Goal: Share content: Share content

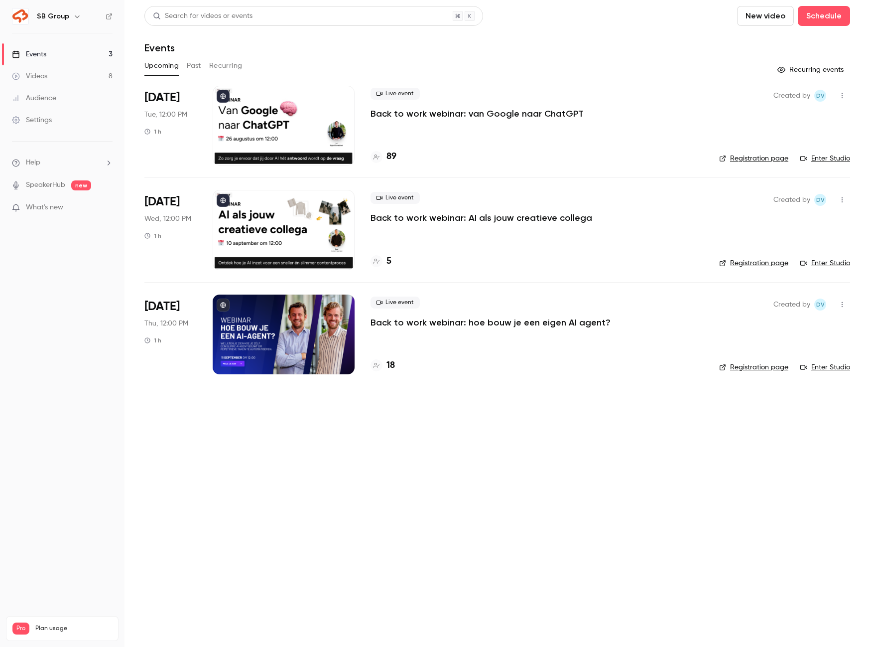
click at [429, 112] on p "Back to work webinar: van Google naar ChatGPT" at bounding box center [477, 114] width 213 height 12
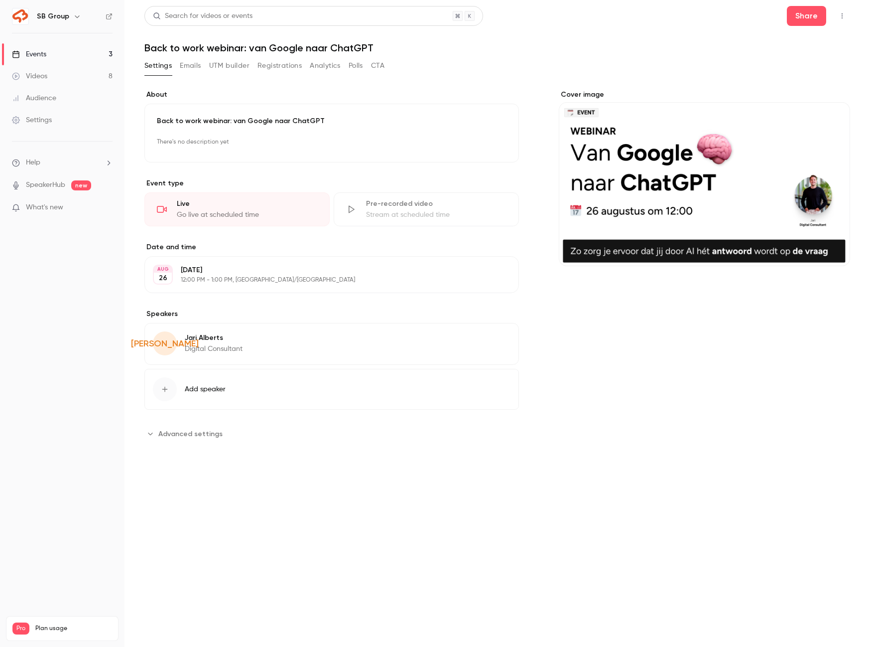
click at [274, 63] on button "Registrations" at bounding box center [280, 66] width 44 height 16
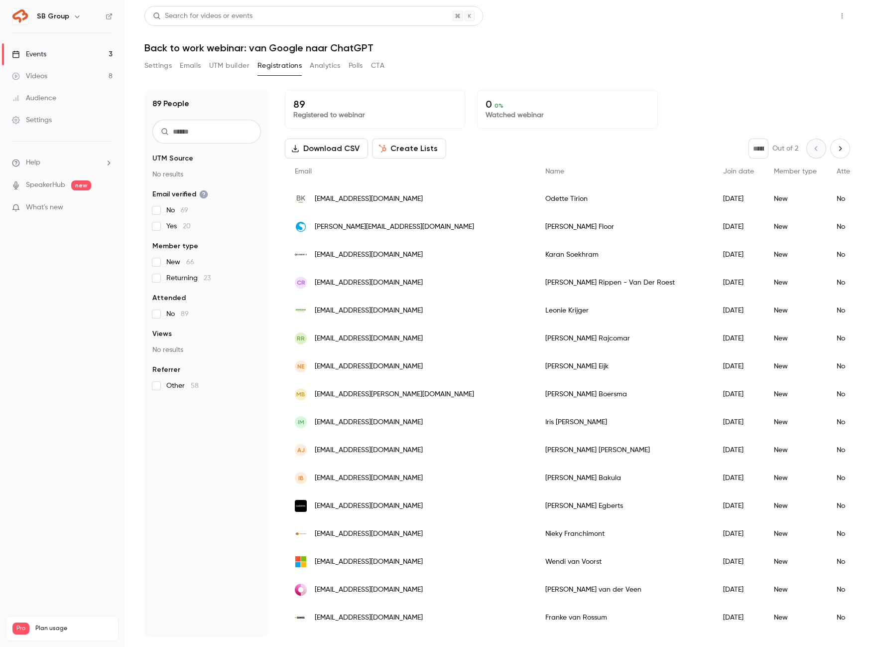
click at [808, 13] on button "Share" at bounding box center [806, 16] width 39 height 20
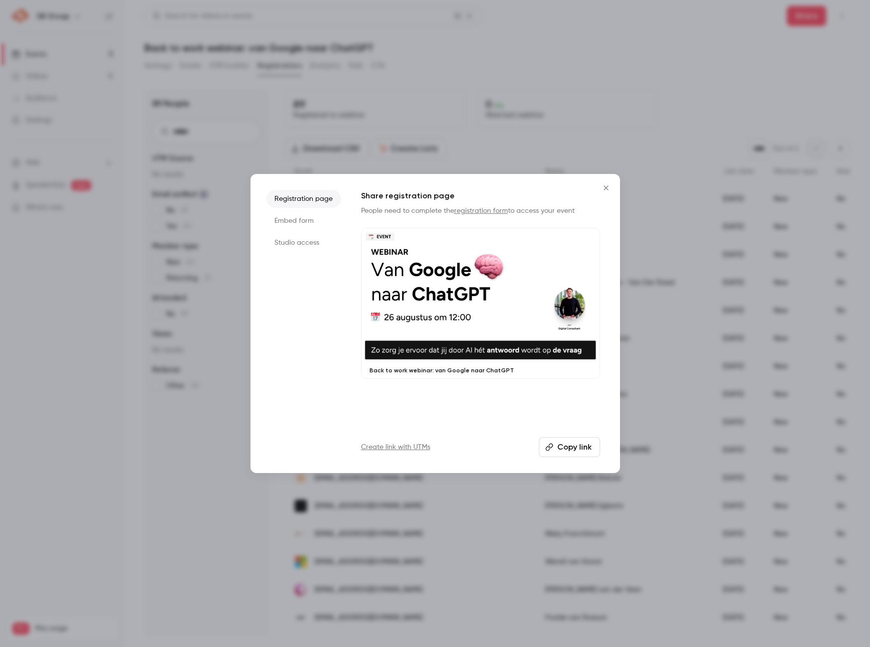
click at [559, 448] on button "Copy link" at bounding box center [569, 447] width 61 height 20
click at [562, 445] on button "Copy link" at bounding box center [569, 447] width 61 height 20
click at [562, 450] on button "Copy link" at bounding box center [569, 447] width 61 height 20
click at [606, 185] on icon "Close" at bounding box center [606, 188] width 12 height 8
click at [713, 185] on div "[DATE]" at bounding box center [738, 199] width 51 height 28
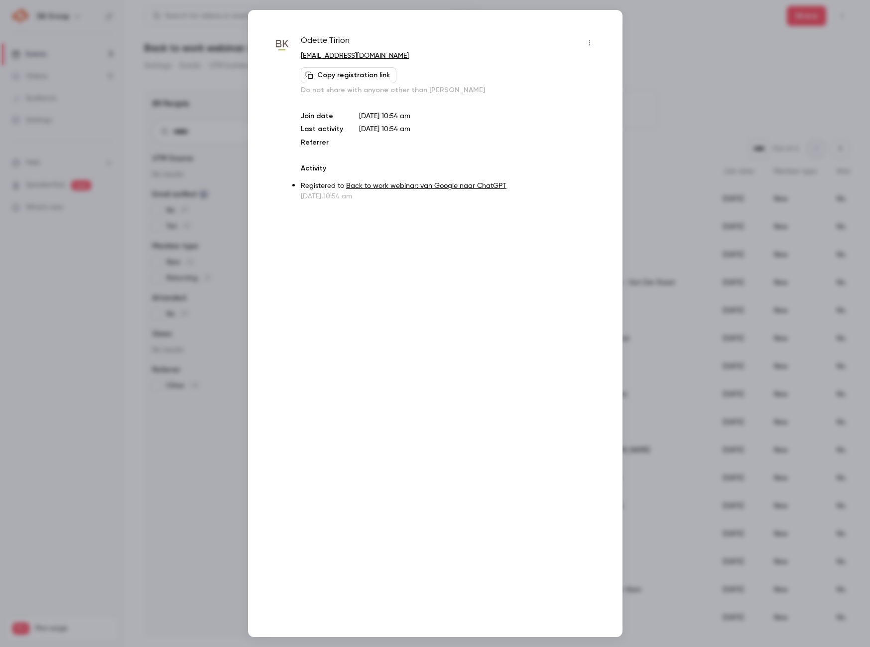
click at [602, 39] on div "Odette Tirion odette.tirion@barentskrans.nl Copy registration link Do not share…" at bounding box center [435, 323] width 375 height 627
click at [679, 64] on div at bounding box center [435, 323] width 870 height 647
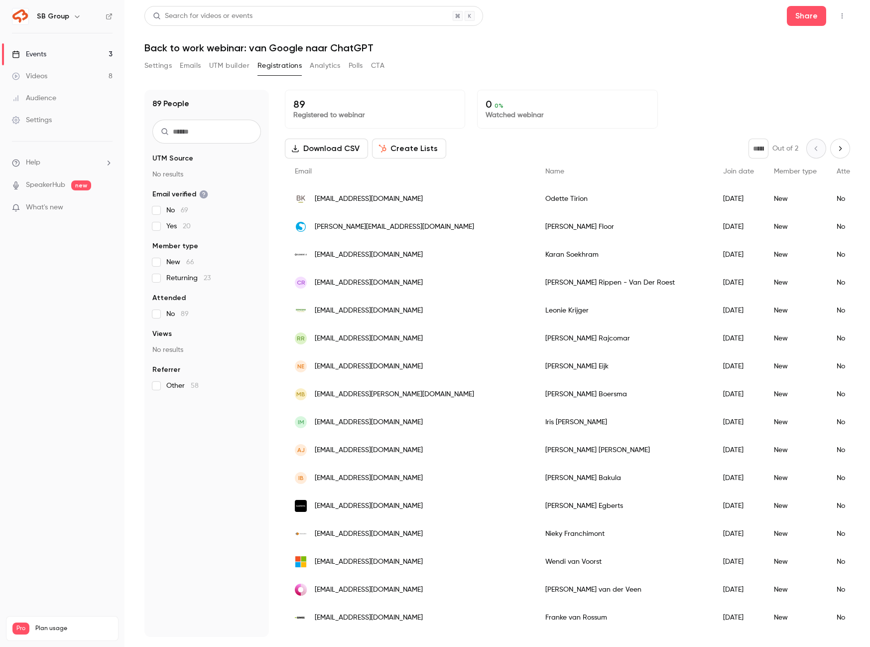
click at [185, 135] on input "text" at bounding box center [206, 132] width 109 height 24
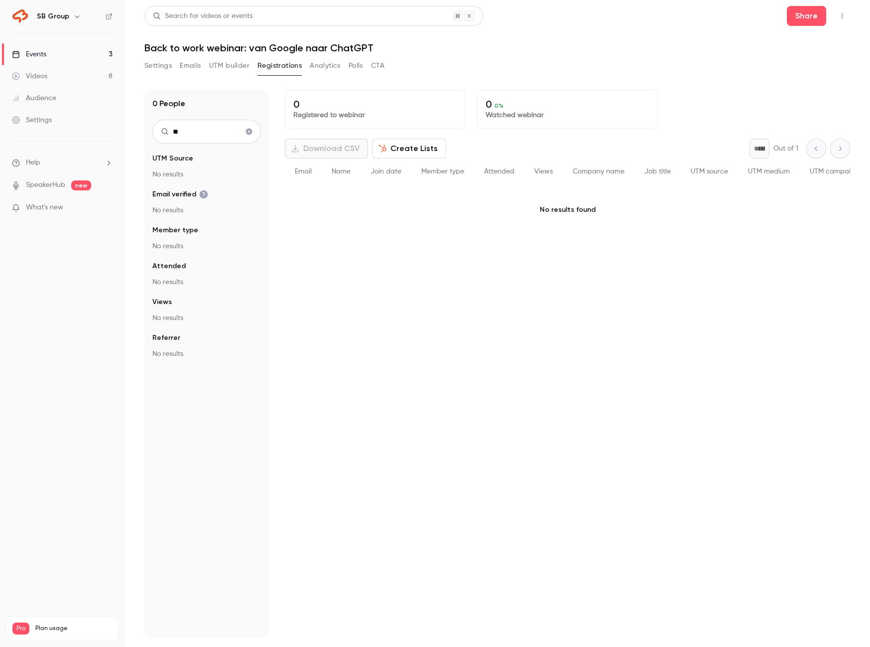
type input "*"
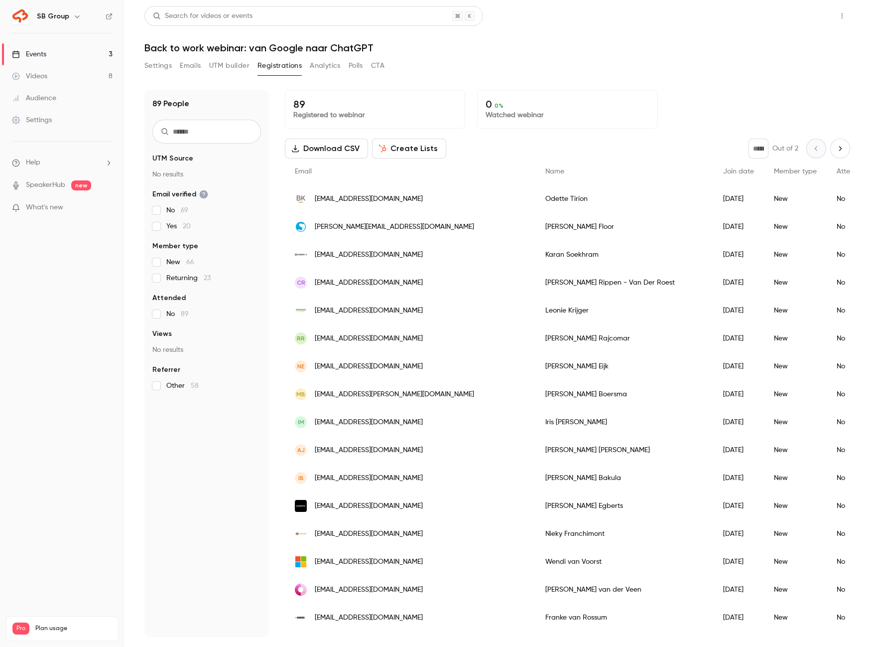
click at [795, 11] on button "Share" at bounding box center [806, 16] width 39 height 20
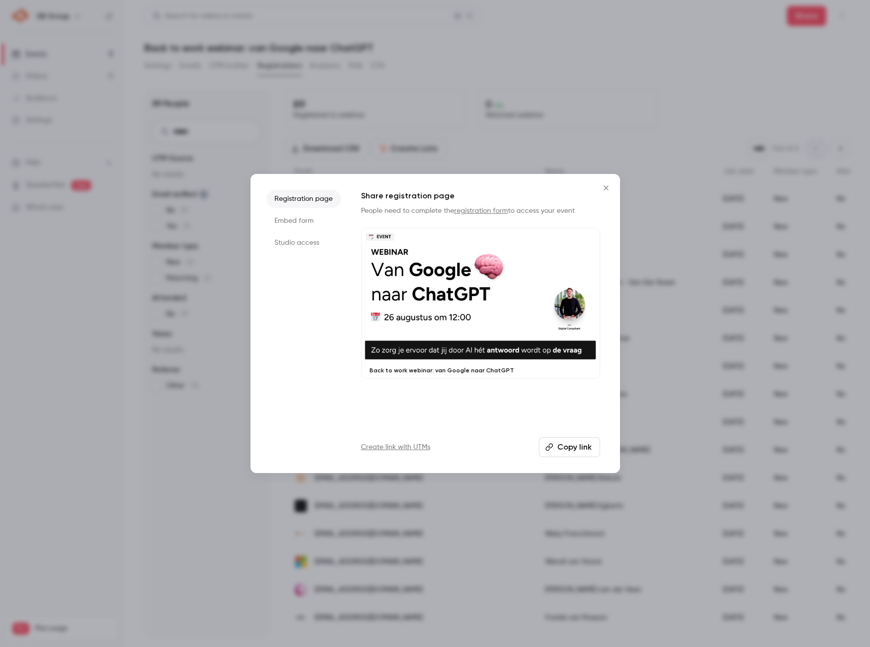
click at [567, 445] on button "Copy link" at bounding box center [569, 447] width 61 height 20
click at [606, 186] on icon "Close" at bounding box center [606, 188] width 12 height 8
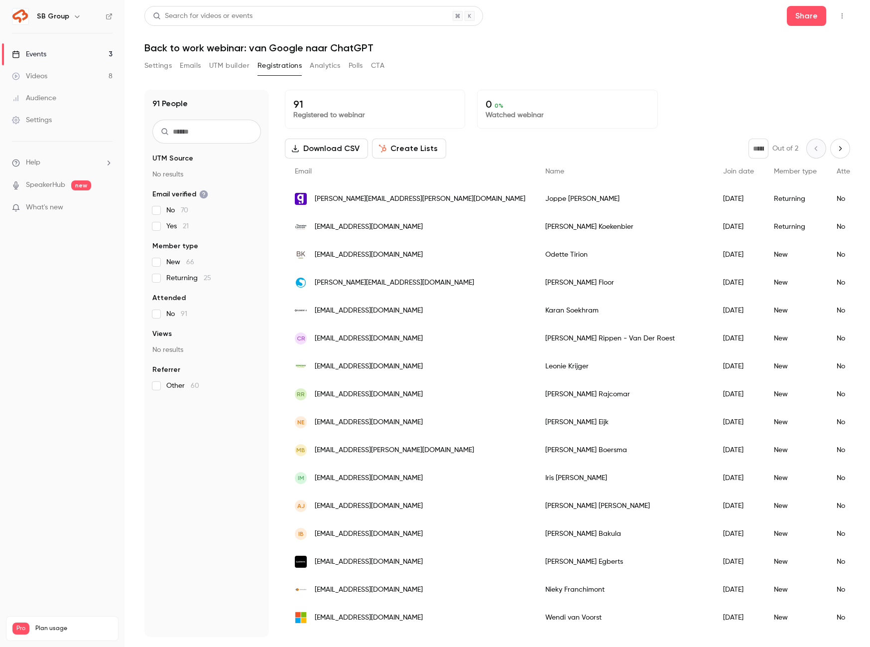
click at [152, 68] on button "Settings" at bounding box center [157, 66] width 27 height 16
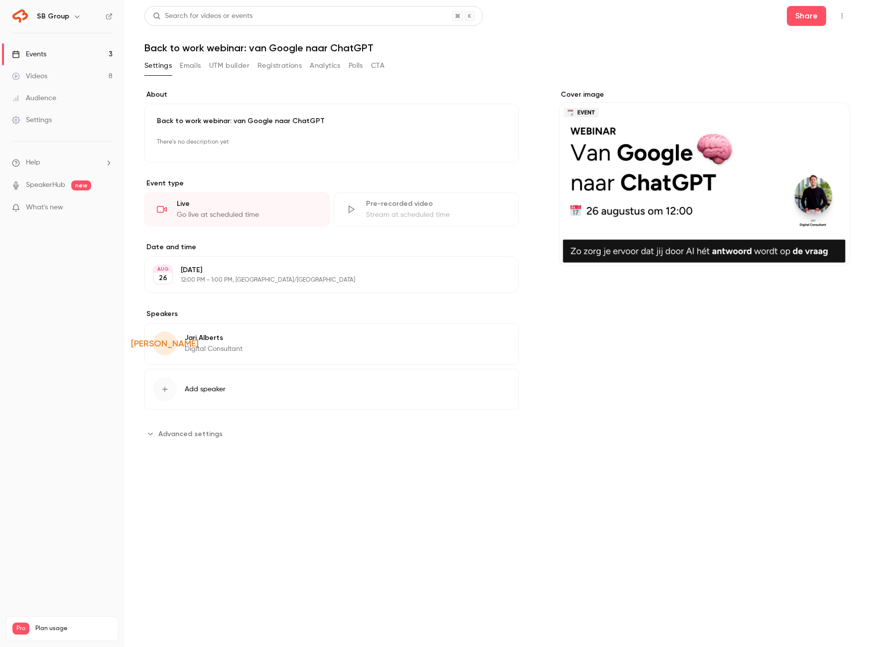
click at [87, 77] on link "Videos 8" at bounding box center [62, 76] width 125 height 22
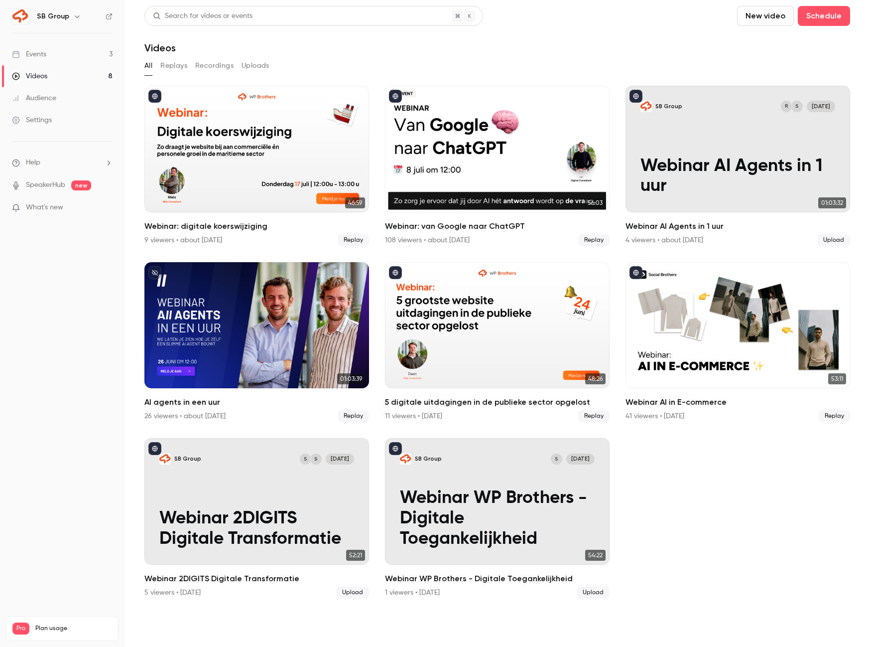
click at [82, 49] on link "Events 3" at bounding box center [62, 54] width 125 height 22
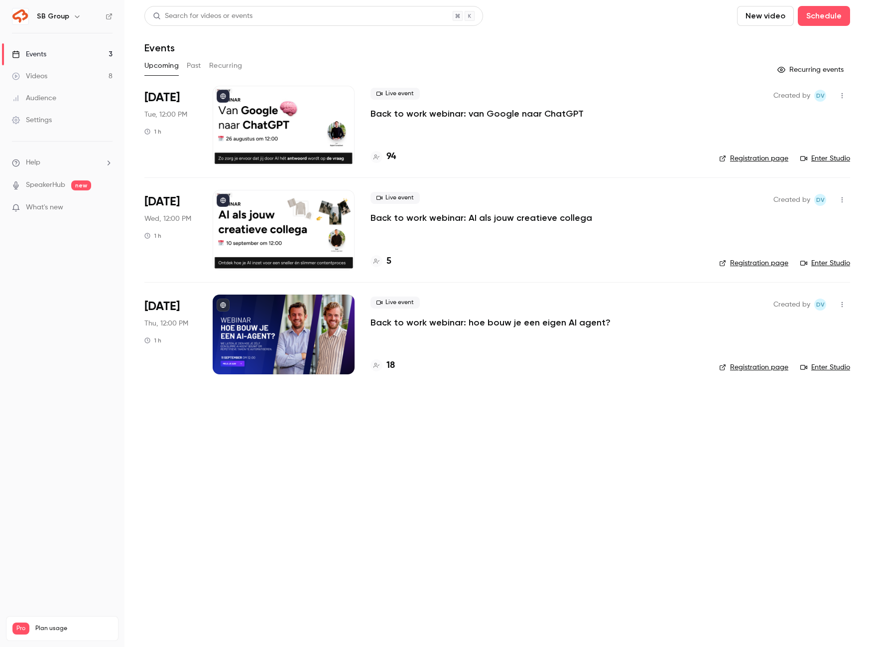
click at [271, 515] on main "Search for videos or events New video Schedule Events Upcoming Past Recurring R…" at bounding box center [498, 323] width 746 height 647
click at [428, 324] on p "Back to work webinar: hoe bouw je een eigen AI agent?" at bounding box center [491, 322] width 240 height 12
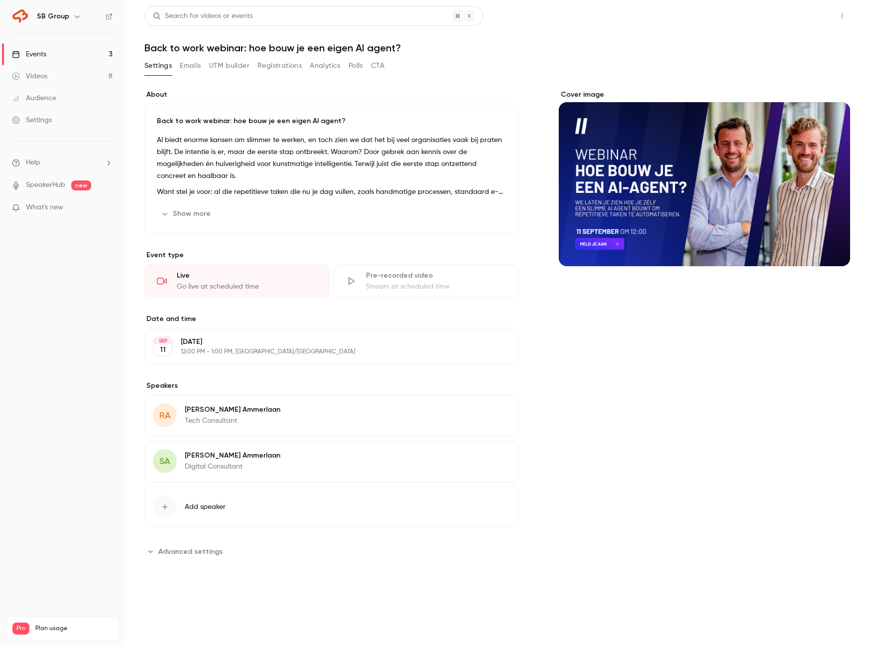
click at [814, 10] on button "Share" at bounding box center [806, 16] width 39 height 20
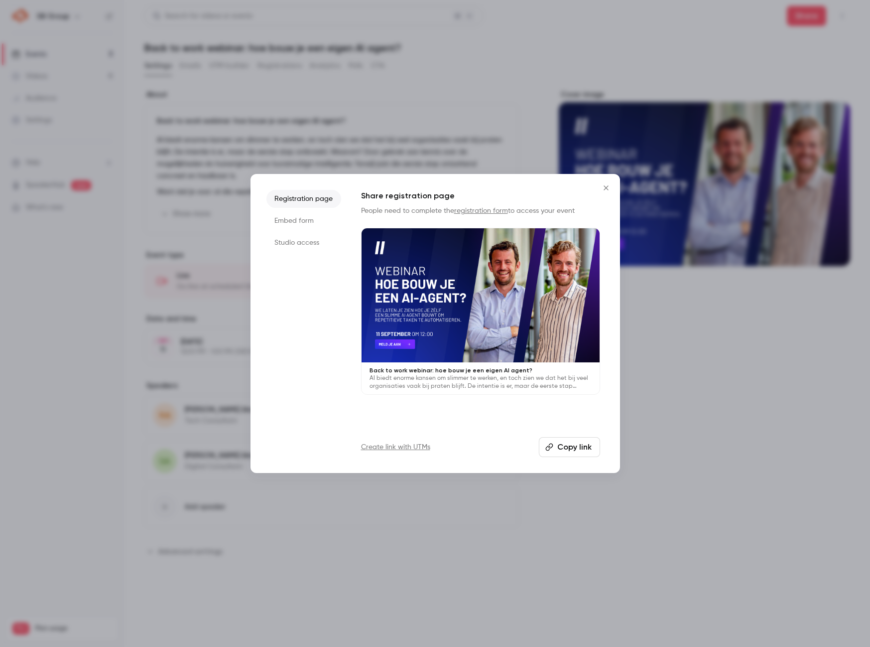
click at [568, 449] on button "Copy link" at bounding box center [569, 447] width 61 height 20
click at [605, 186] on icon "Close" at bounding box center [606, 188] width 12 height 8
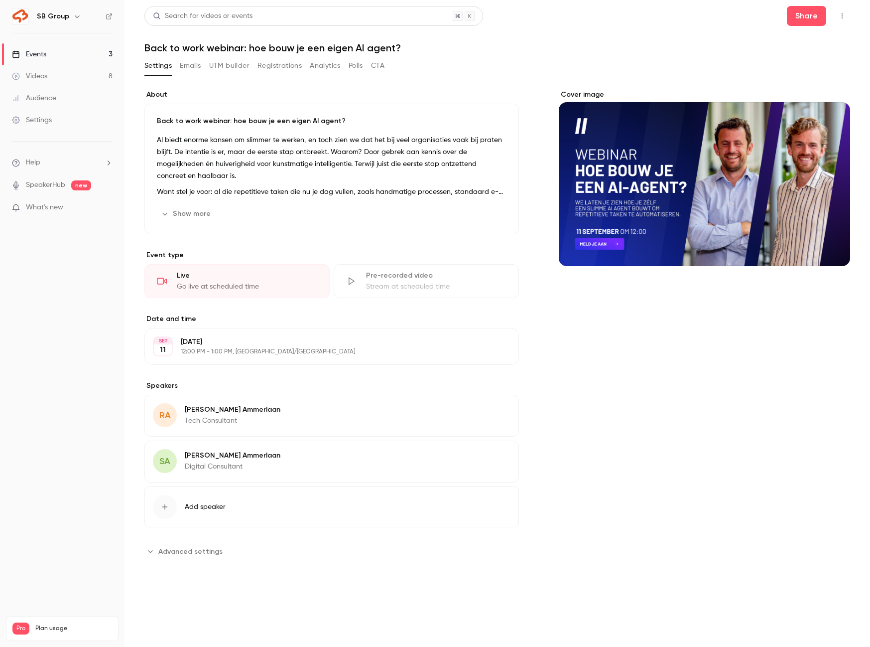
click at [276, 63] on button "Registrations" at bounding box center [280, 66] width 44 height 16
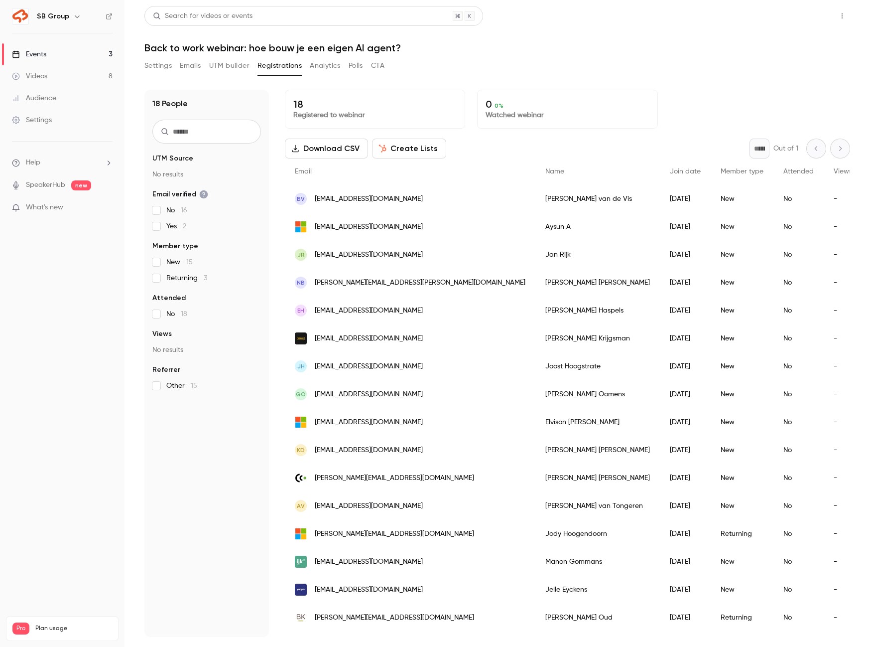
click at [803, 18] on button "Share" at bounding box center [806, 16] width 39 height 20
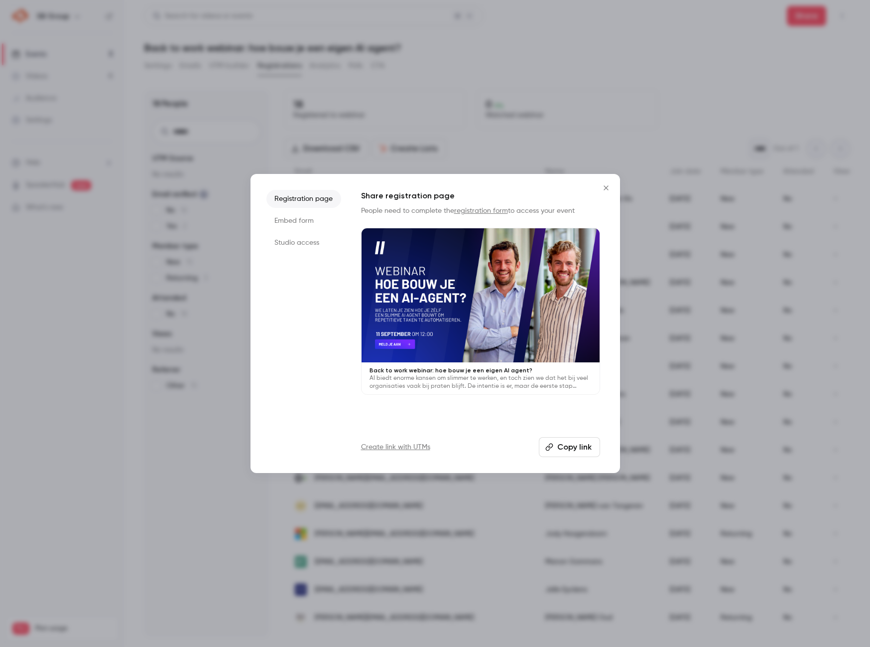
click at [563, 443] on button "Copy link" at bounding box center [569, 447] width 61 height 20
click at [558, 447] on button "Copy link" at bounding box center [569, 447] width 61 height 20
click at [603, 186] on icon "Close" at bounding box center [606, 188] width 12 height 8
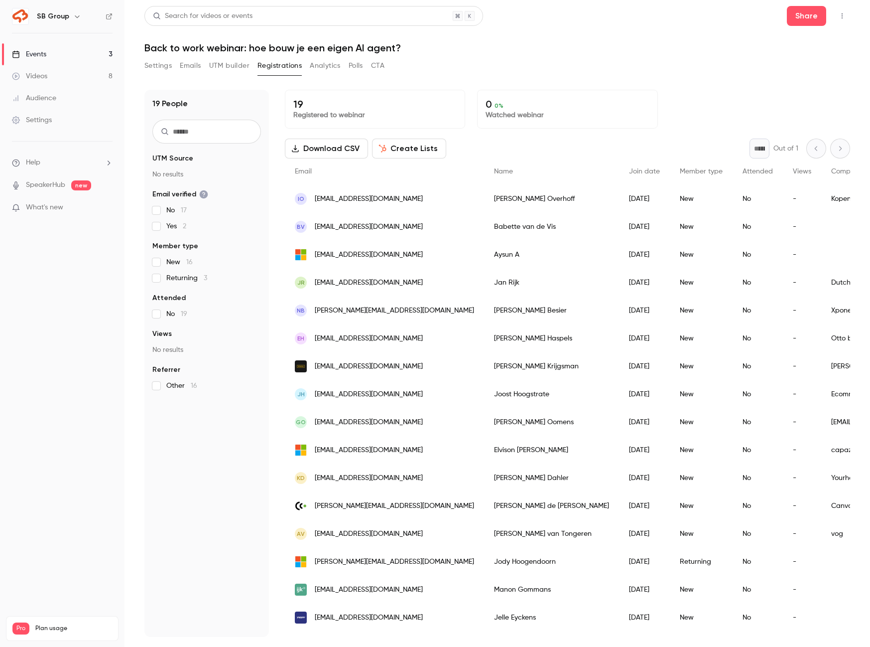
click at [69, 74] on link "Videos 8" at bounding box center [62, 76] width 125 height 22
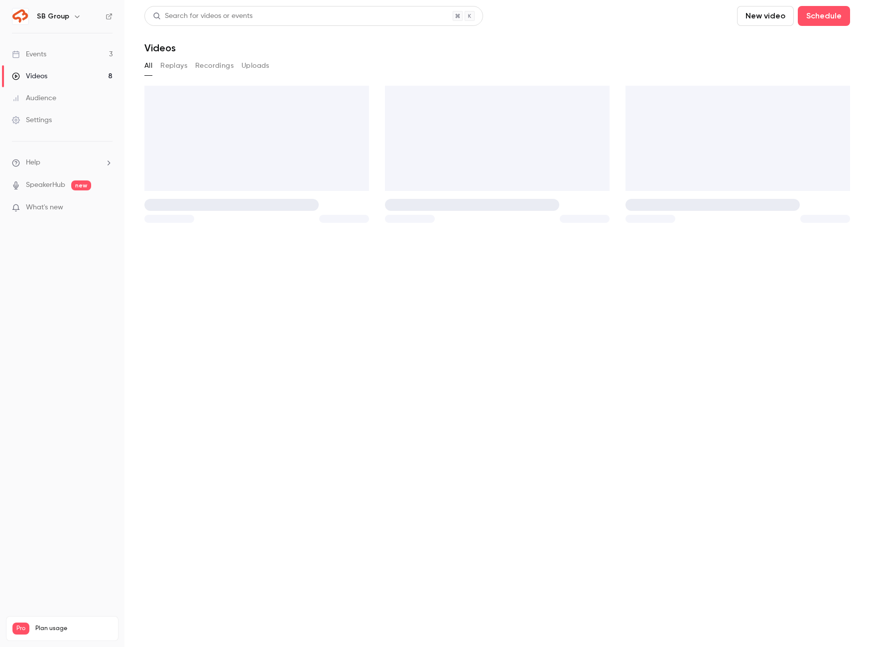
click at [67, 56] on link "Events 3" at bounding box center [62, 54] width 125 height 22
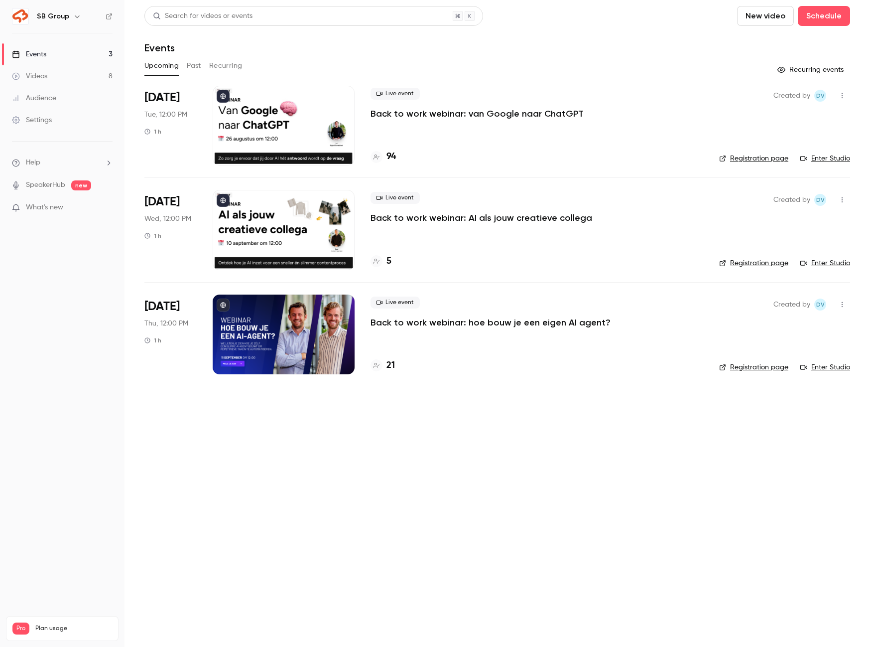
click at [397, 323] on p "Back to work webinar: hoe bouw je een eigen AI agent?" at bounding box center [491, 322] width 240 height 12
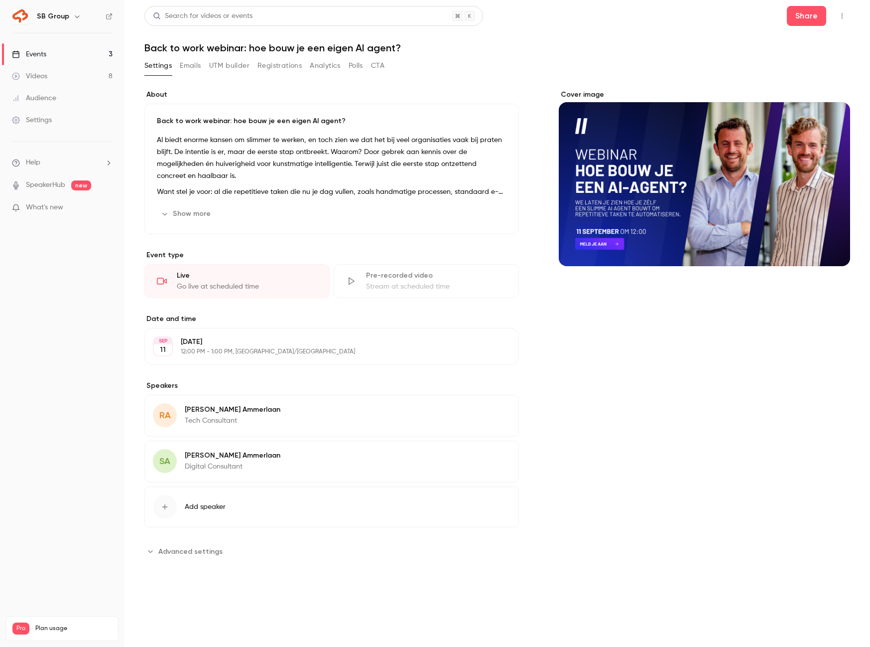
click at [90, 52] on link "Events 3" at bounding box center [62, 54] width 125 height 22
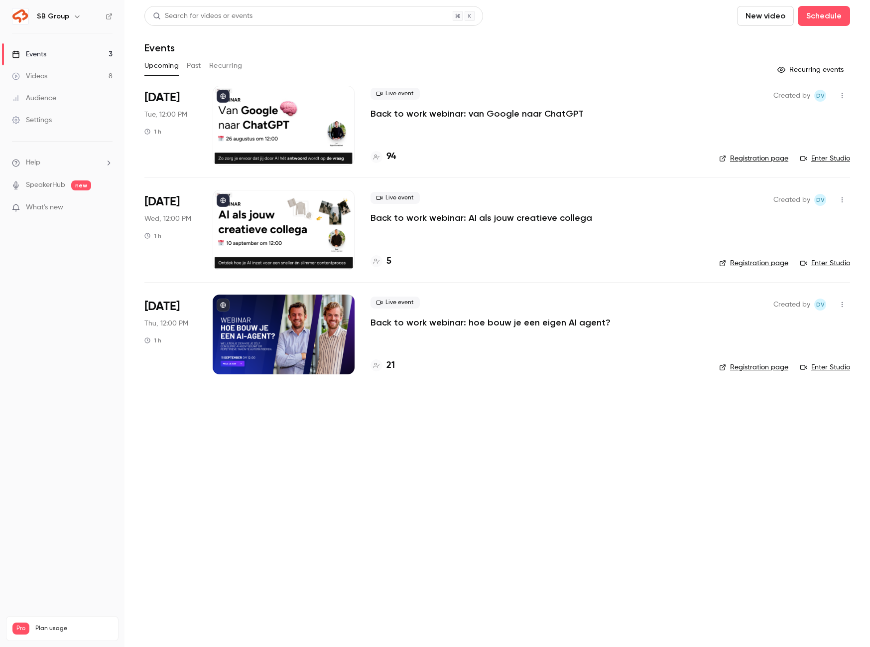
click at [58, 16] on h6 "SB Group" at bounding box center [53, 16] width 32 height 10
click at [73, 18] on icon "button" at bounding box center [77, 16] width 8 height 8
click at [67, 96] on div "Billing" at bounding box center [84, 92] width 97 height 10
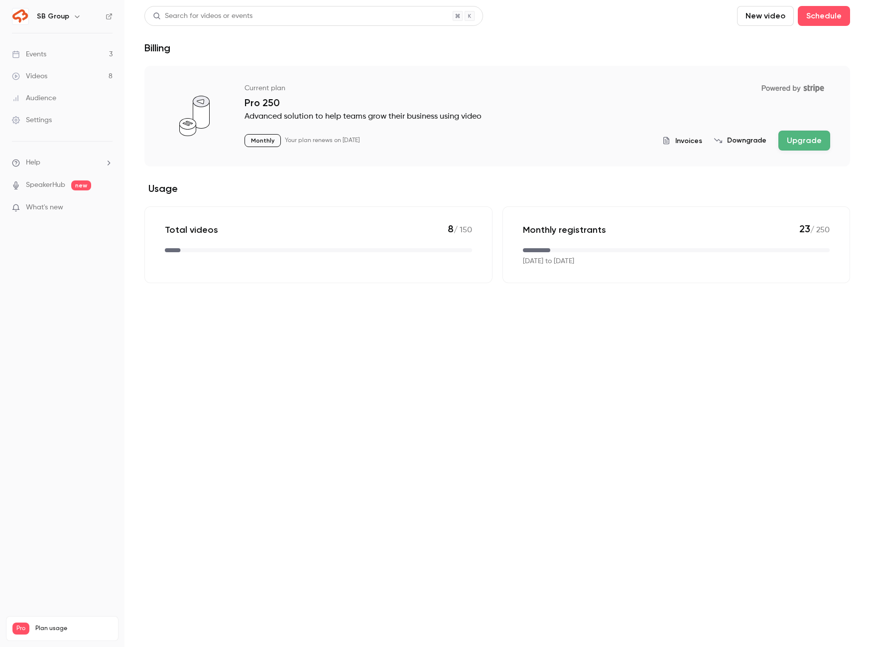
click at [75, 54] on link "Events 3" at bounding box center [62, 54] width 125 height 22
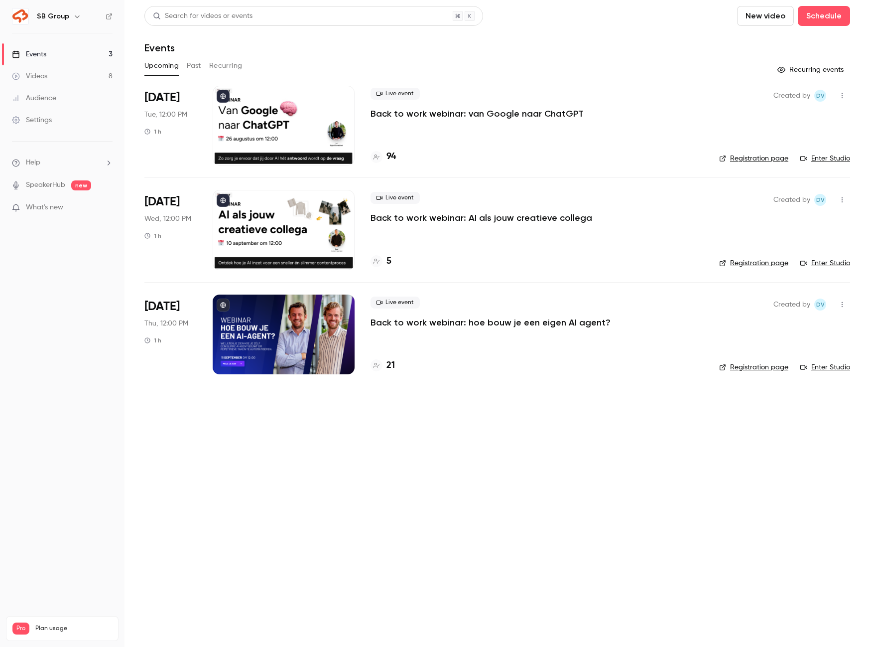
click at [410, 318] on p "Back to work webinar: hoe bouw je een eigen AI agent?" at bounding box center [491, 322] width 240 height 12
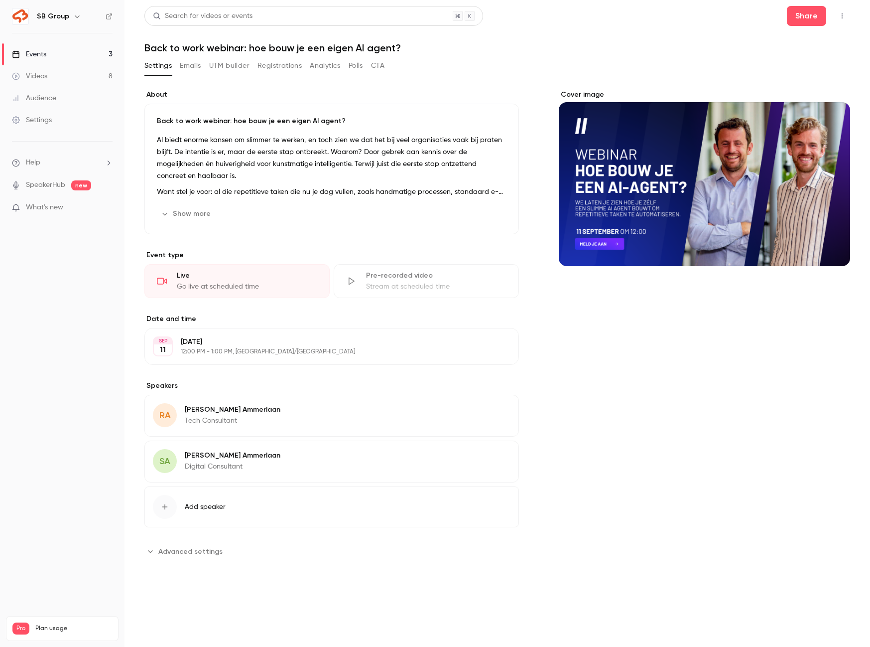
click at [285, 71] on button "Registrations" at bounding box center [280, 66] width 44 height 16
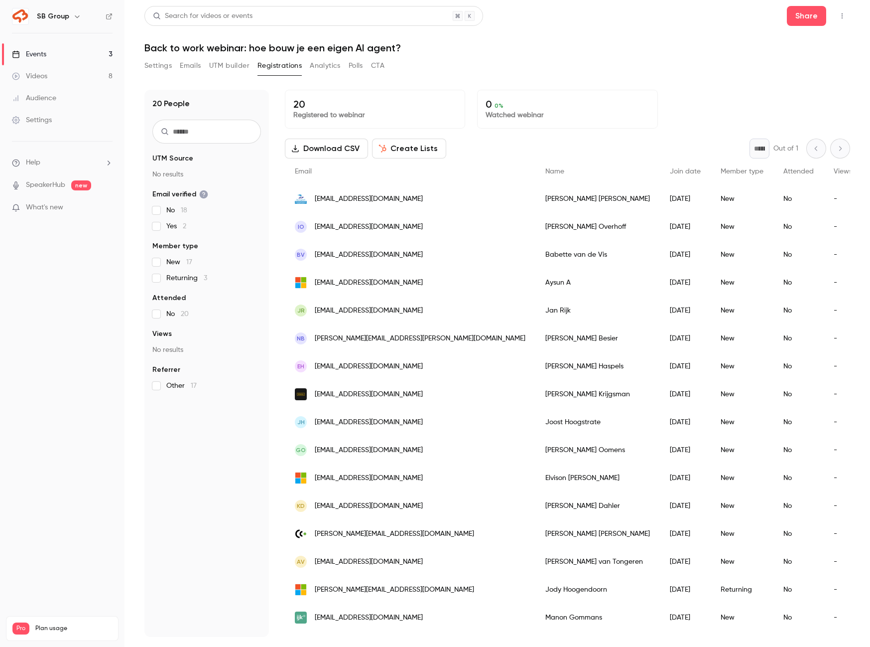
click at [80, 57] on link "Events 3" at bounding box center [62, 54] width 125 height 22
